Goal: Find specific page/section: Find specific page/section

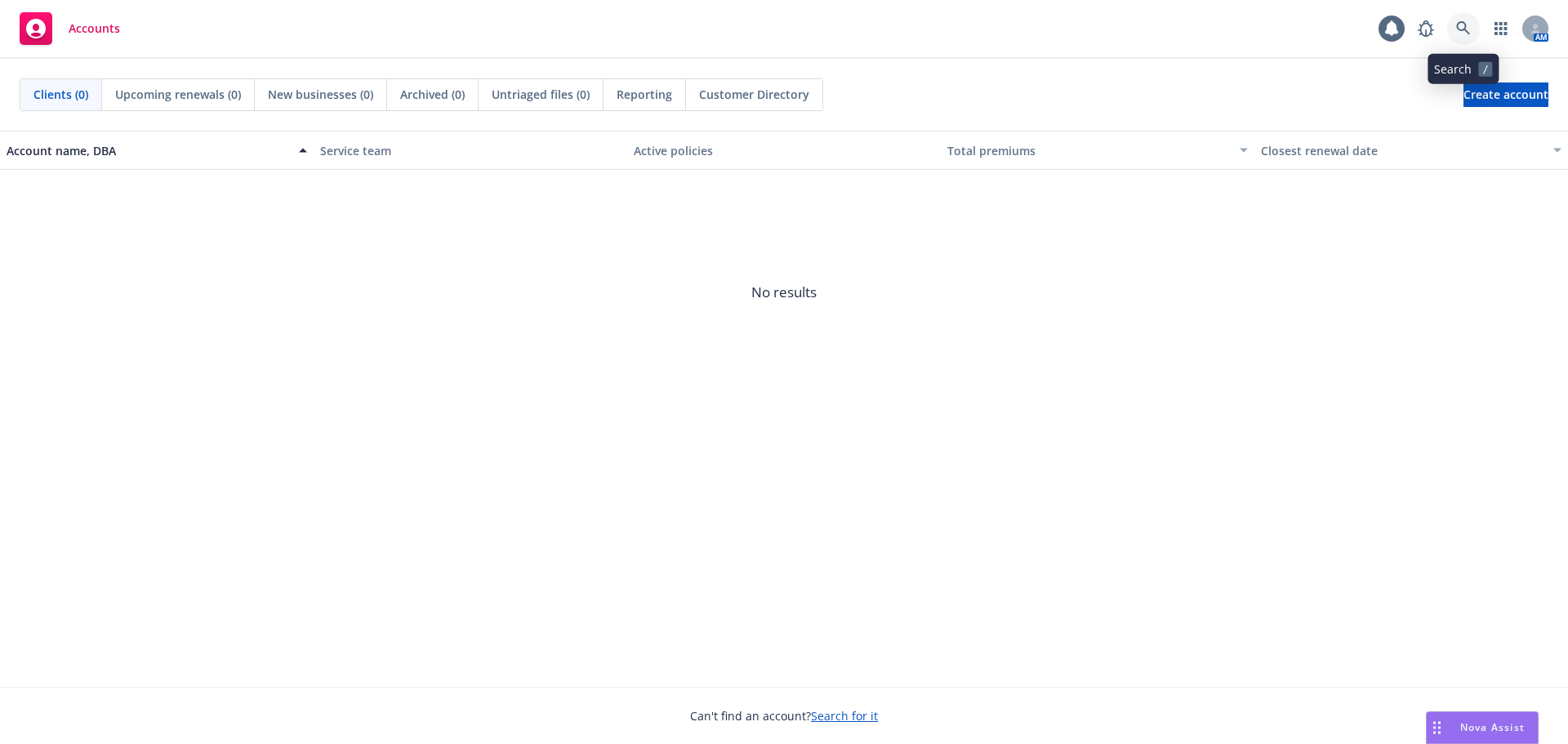
click at [1463, 28] on icon at bounding box center [1463, 28] width 15 height 15
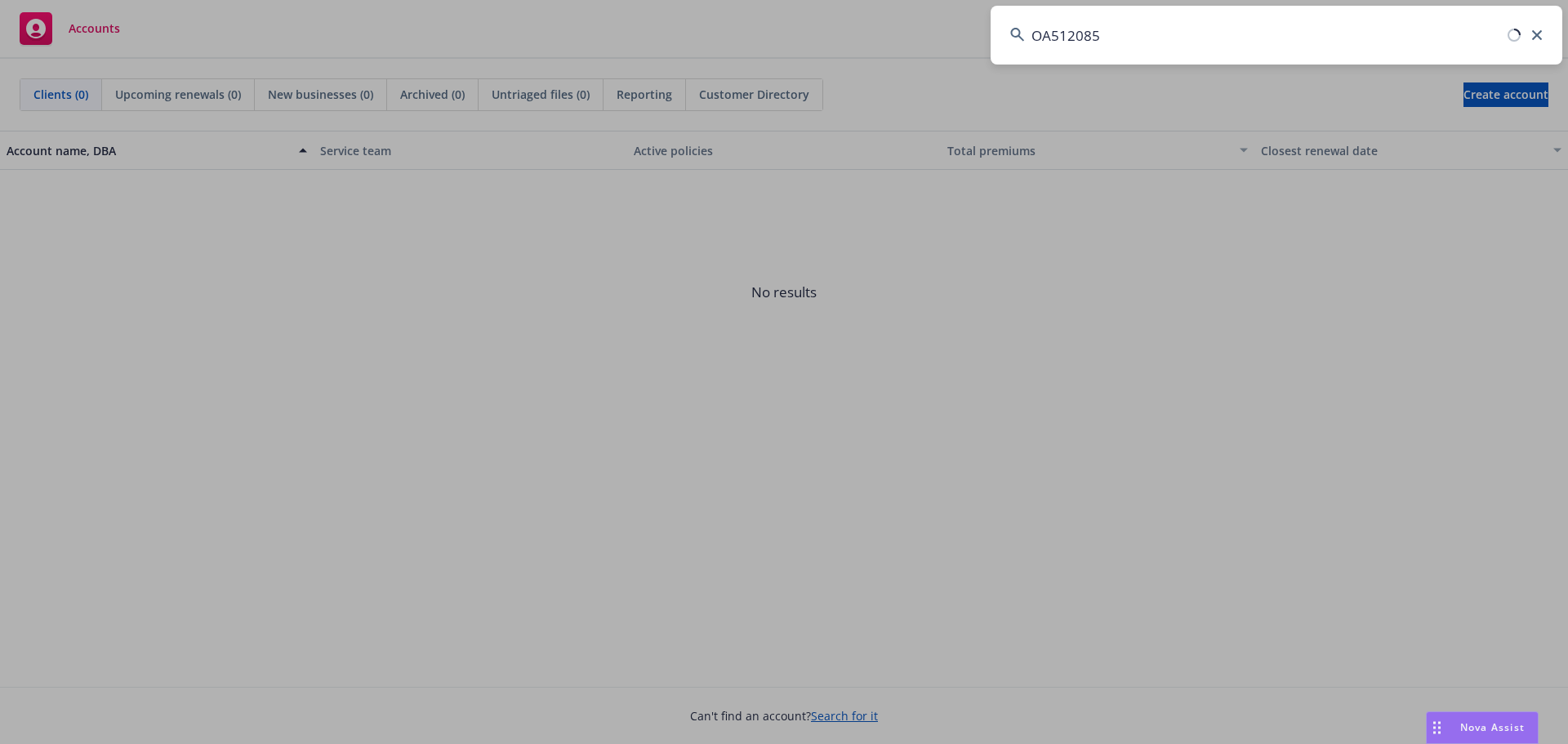
type input "OA5120856"
